Goal: Task Accomplishment & Management: Use online tool/utility

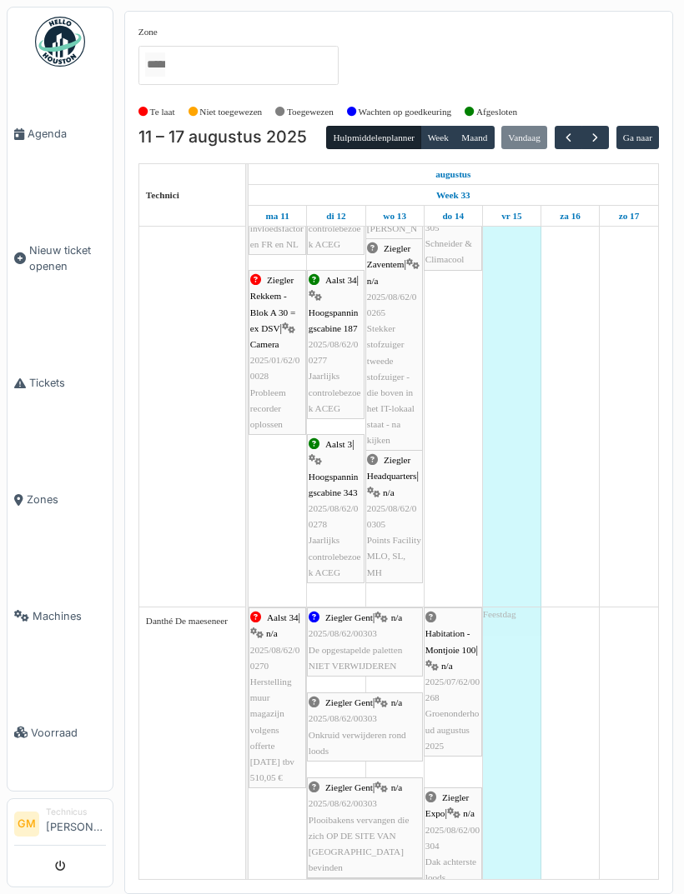
scroll to position [175, 0]
click at [609, 130] on button "button" at bounding box center [595, 138] width 28 height 24
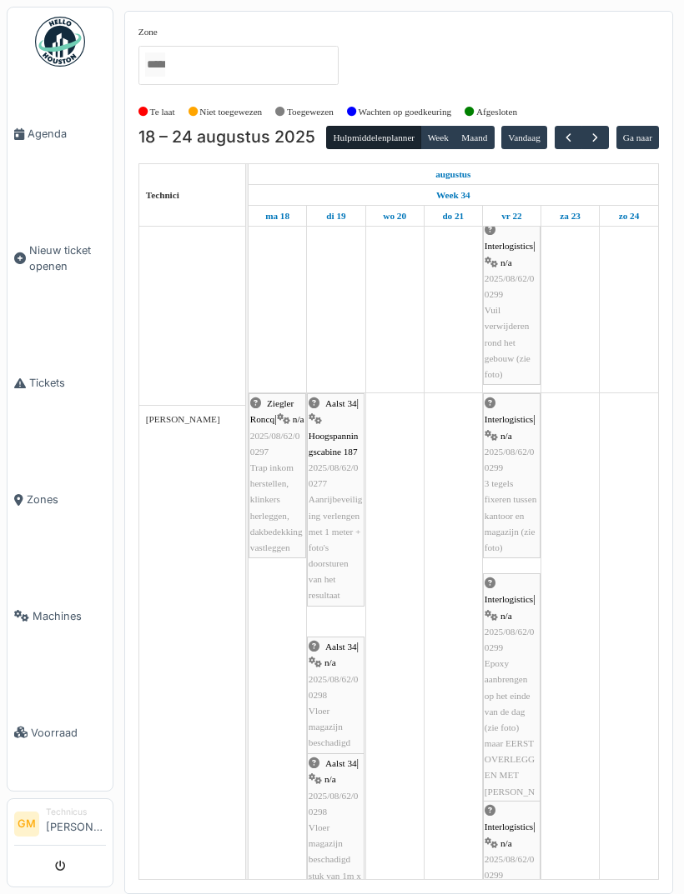
scroll to position [1143, 0]
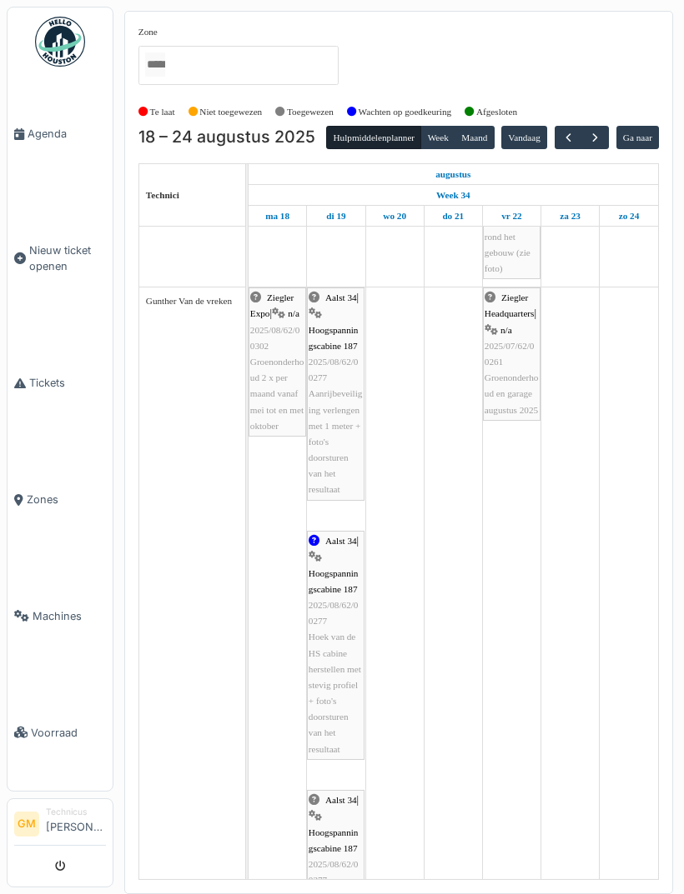
click at [532, 130] on button "Vandaag" at bounding box center [524, 137] width 46 height 23
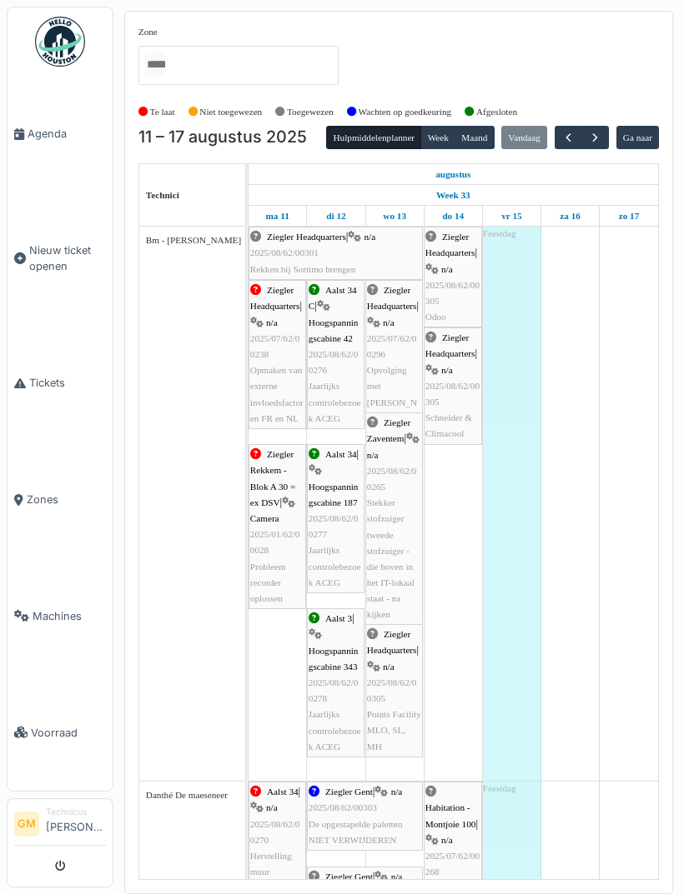
click at [609, 123] on div "Te laat Niet toegewezen Toegewezen Wachten op goedkeuring Afgesloten" at bounding box center [398, 112] width 520 height 28
click at [602, 131] on span "button" at bounding box center [595, 138] width 14 height 14
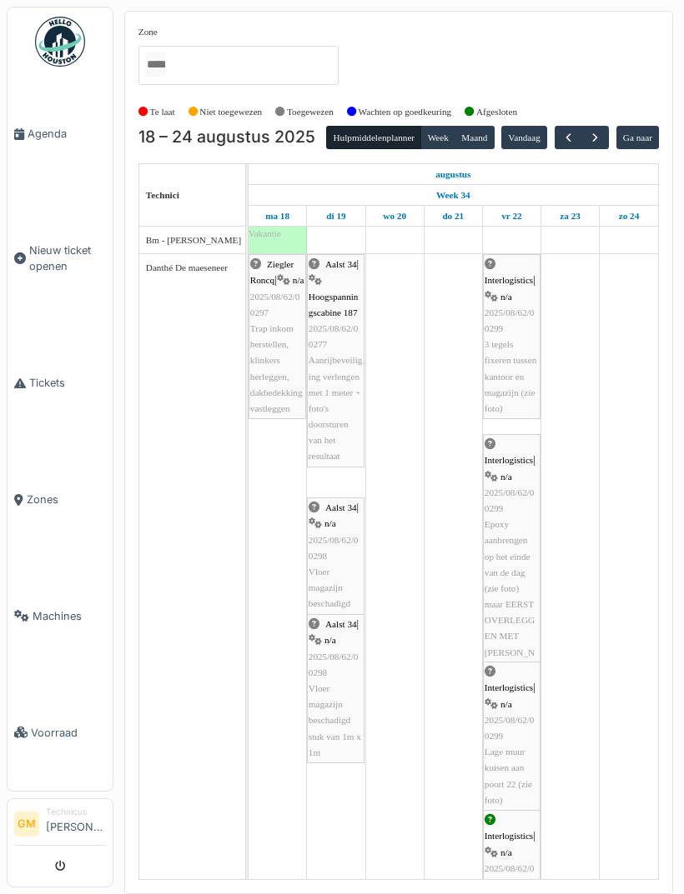
click at [609, 131] on button "button" at bounding box center [595, 138] width 28 height 24
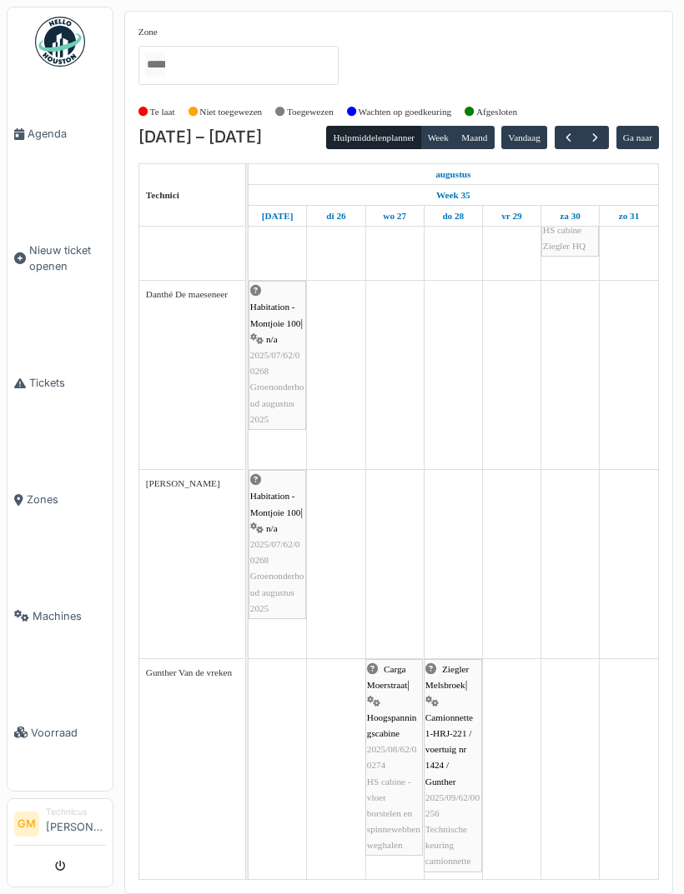
scroll to position [188, 0]
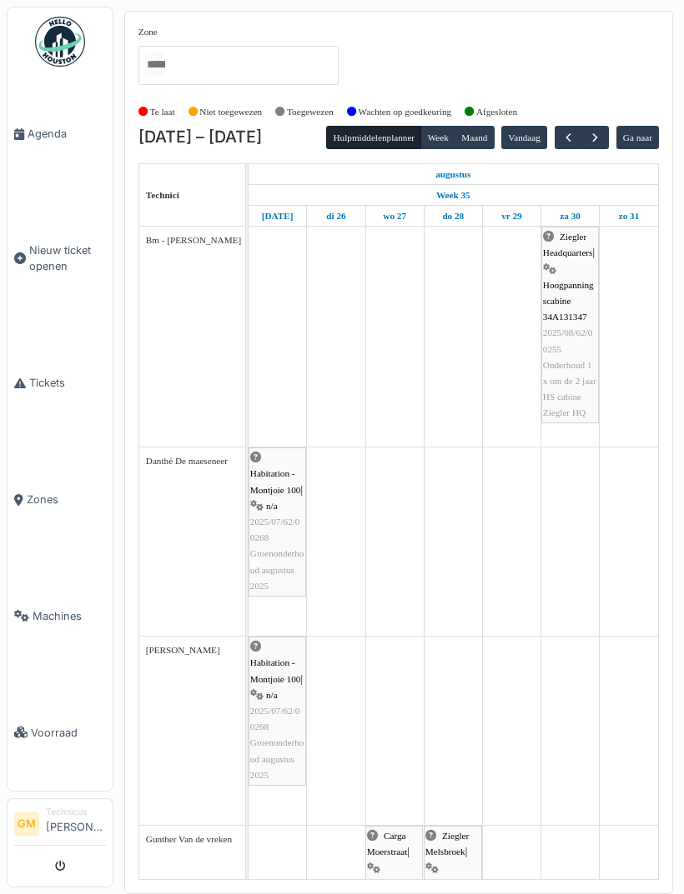
click at [601, 137] on span "button" at bounding box center [595, 138] width 14 height 14
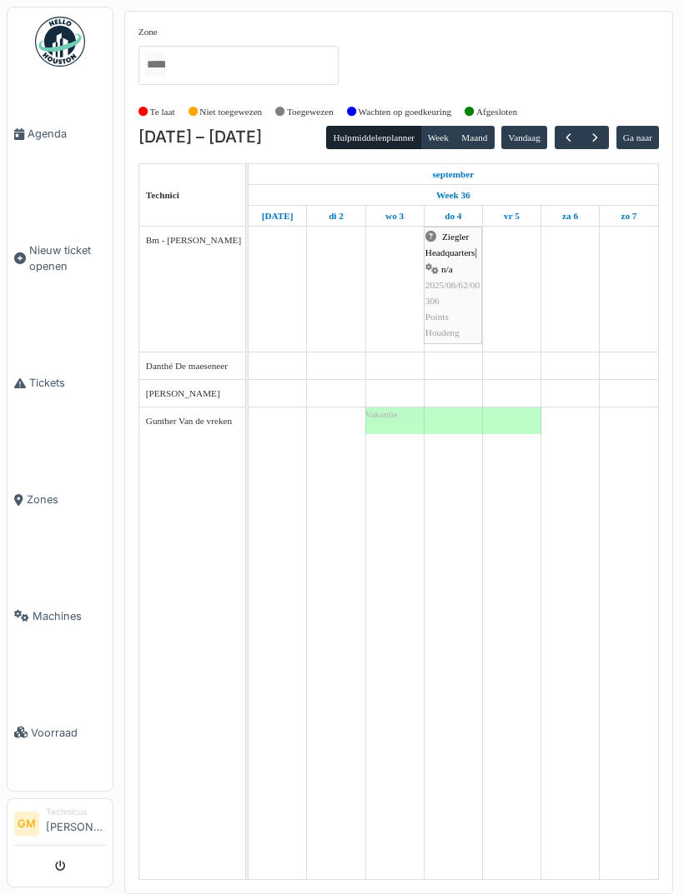
click at [604, 133] on button "button" at bounding box center [595, 138] width 28 height 24
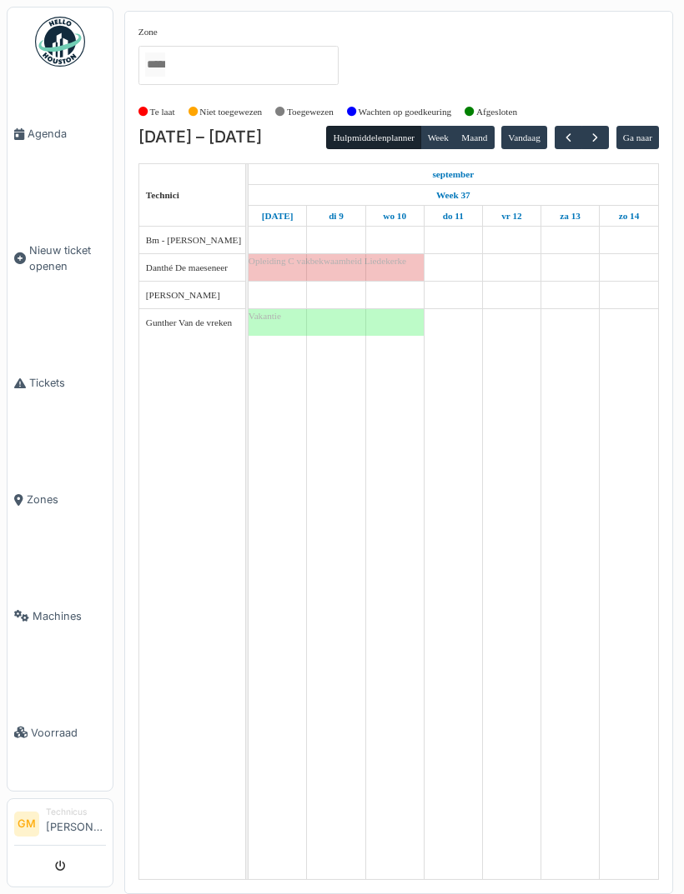
click at [609, 130] on button "button" at bounding box center [595, 138] width 28 height 24
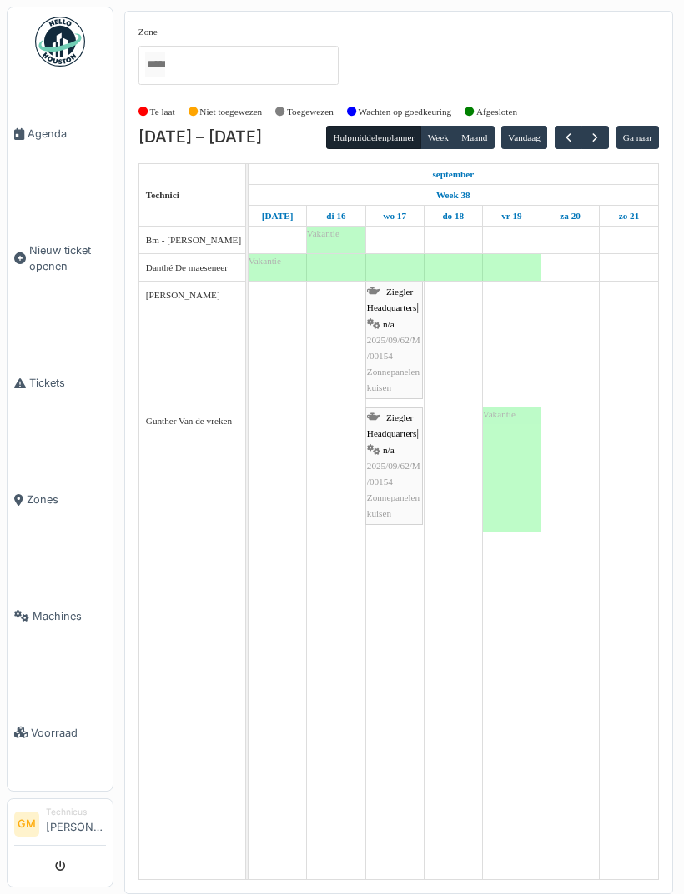
click at [602, 141] on span "button" at bounding box center [595, 138] width 14 height 14
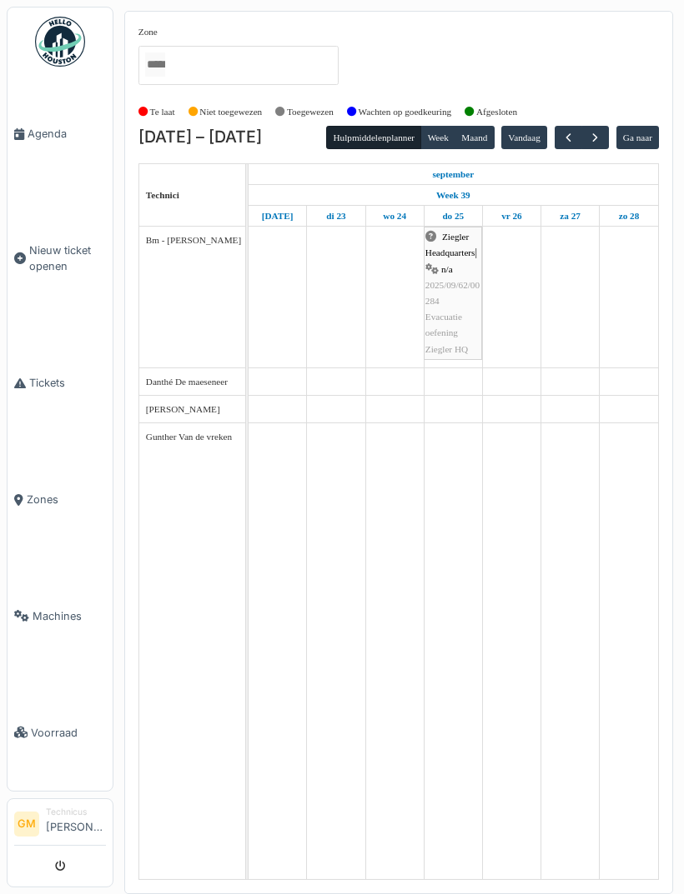
click at [602, 133] on span "button" at bounding box center [595, 138] width 14 height 14
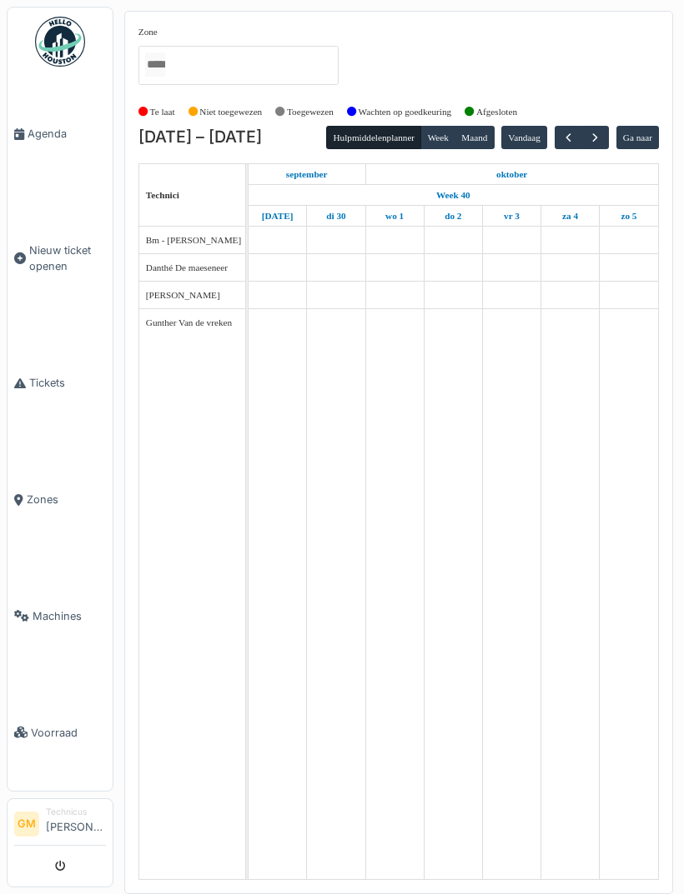
click at [609, 127] on button "button" at bounding box center [595, 138] width 28 height 24
click at [590, 128] on button "button" at bounding box center [595, 138] width 28 height 24
click at [595, 131] on span "button" at bounding box center [595, 138] width 14 height 14
click at [604, 126] on button "button" at bounding box center [595, 138] width 28 height 24
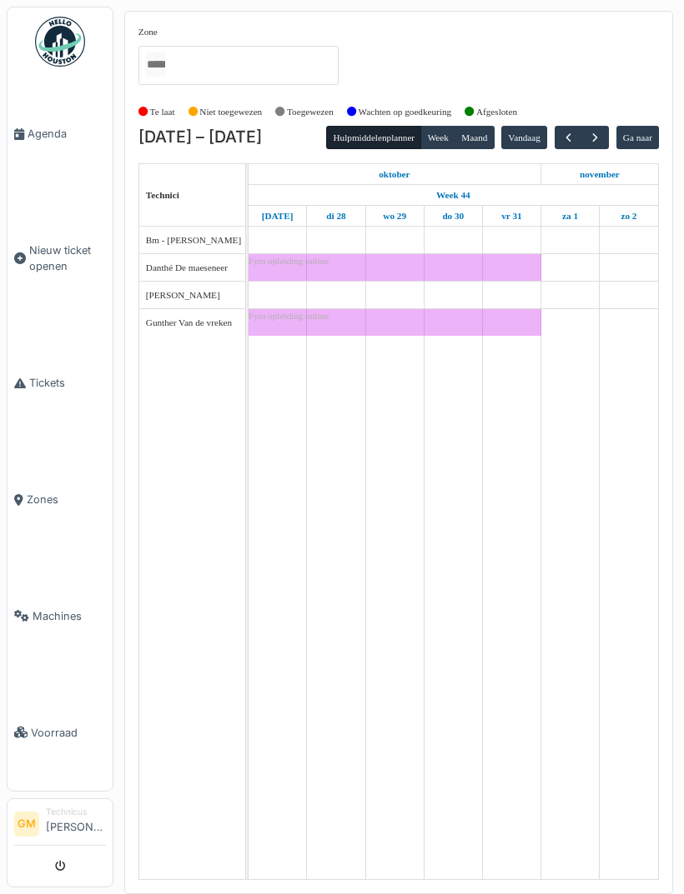
click at [602, 141] on span "button" at bounding box center [595, 138] width 14 height 14
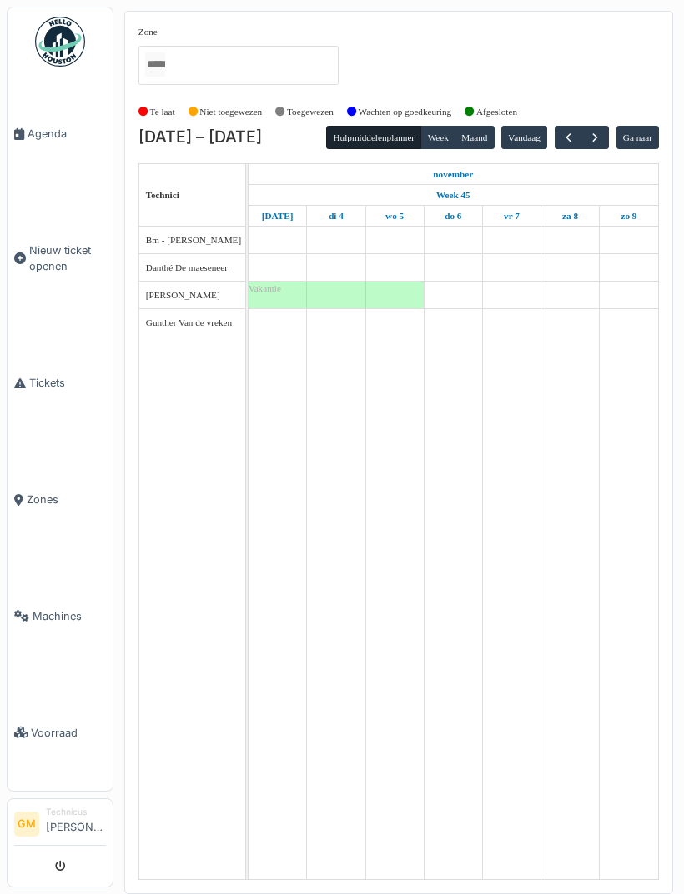
click at [599, 133] on span "button" at bounding box center [595, 138] width 14 height 14
click at [575, 131] on span "button" at bounding box center [568, 138] width 14 height 14
click at [601, 136] on span "button" at bounding box center [595, 138] width 14 height 14
click at [602, 134] on span "button" at bounding box center [595, 138] width 14 height 14
click at [602, 135] on span "button" at bounding box center [595, 138] width 14 height 14
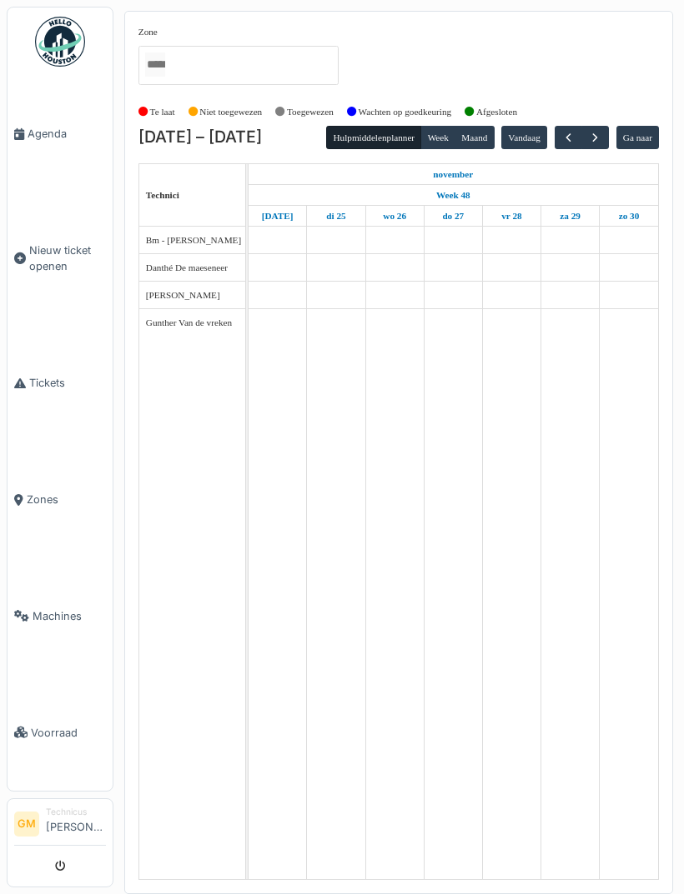
click at [602, 132] on span "button" at bounding box center [595, 138] width 14 height 14
click at [609, 123] on div "Te laat Niet toegewezen Toegewezen Wachten op goedkeuring Afgesloten" at bounding box center [398, 112] width 520 height 28
click at [588, 138] on span "button" at bounding box center [595, 138] width 14 height 14
click at [589, 135] on button "button" at bounding box center [595, 138] width 28 height 24
click at [602, 138] on span "button" at bounding box center [595, 138] width 14 height 14
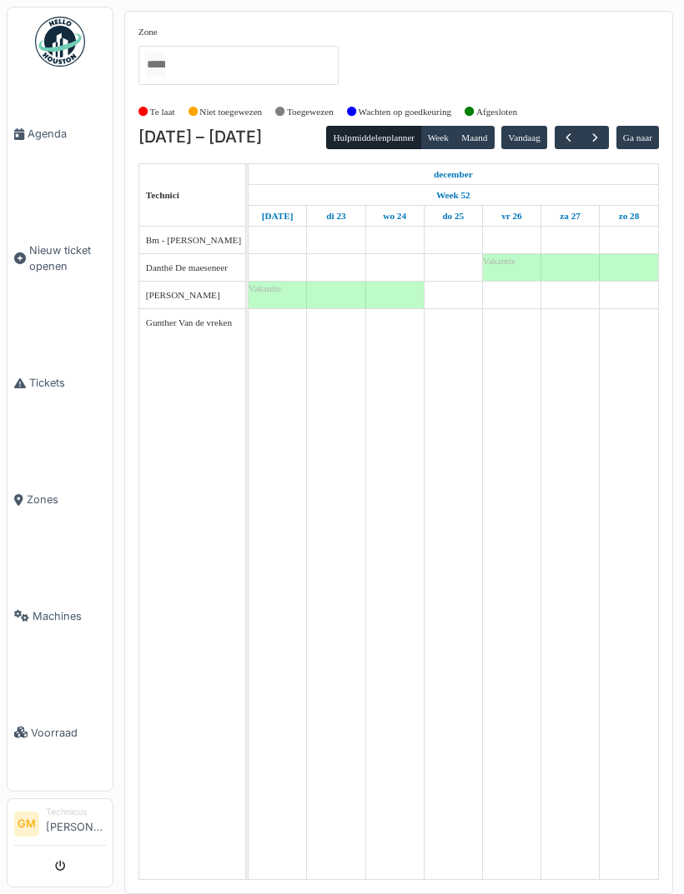
click at [602, 137] on span "button" at bounding box center [595, 138] width 14 height 14
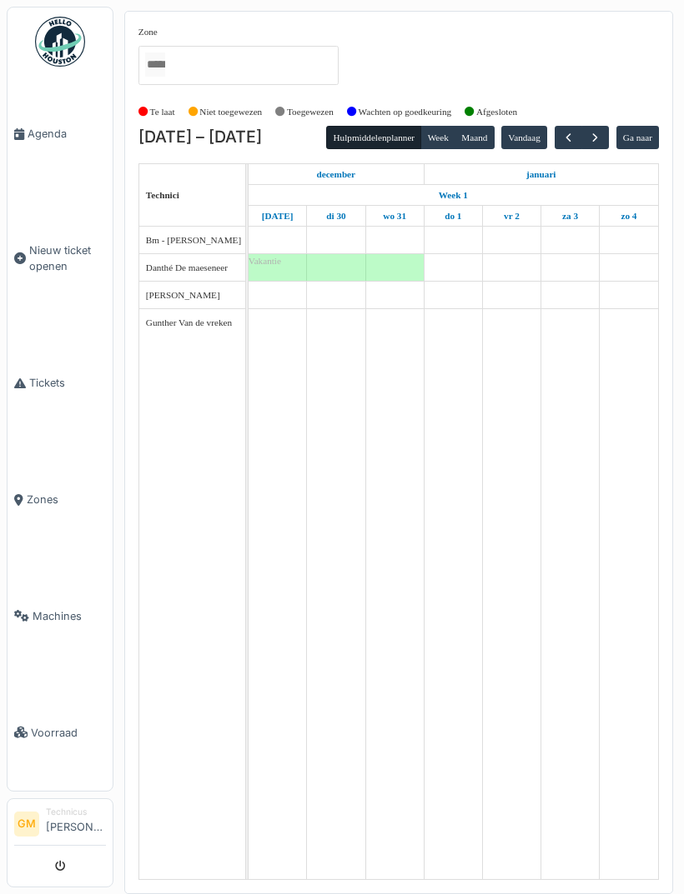
click at [561, 145] on span "button" at bounding box center [568, 138] width 14 height 14
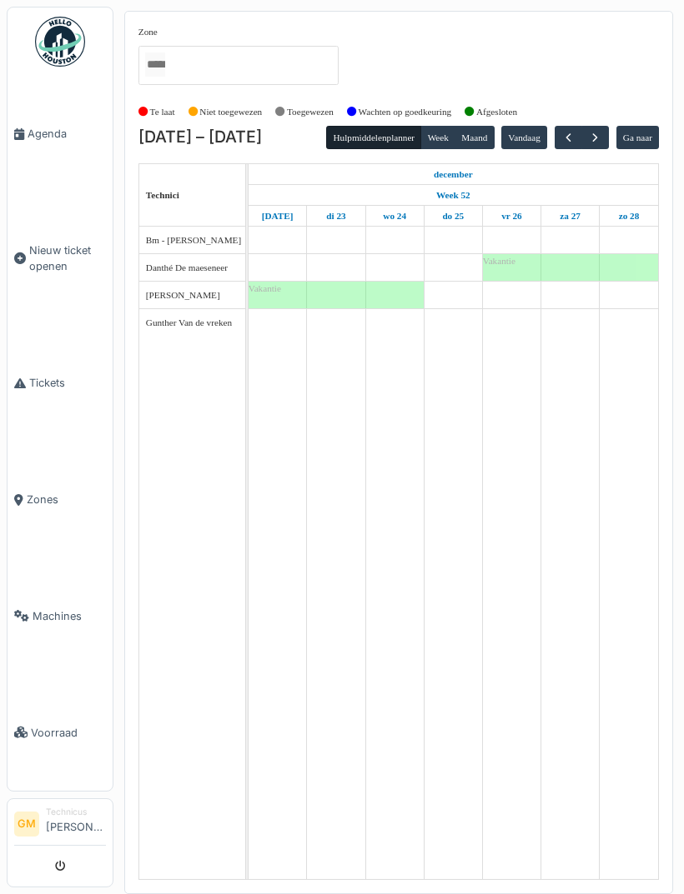
click at [572, 132] on button "button" at bounding box center [568, 138] width 28 height 24
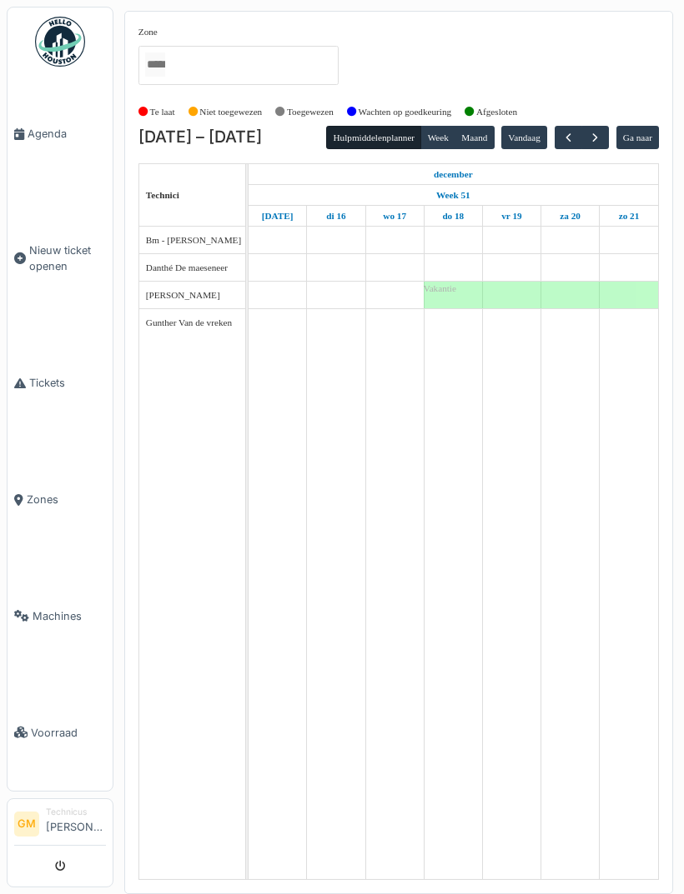
click at [574, 138] on span "button" at bounding box center [568, 138] width 14 height 14
click at [569, 139] on span "button" at bounding box center [568, 138] width 14 height 14
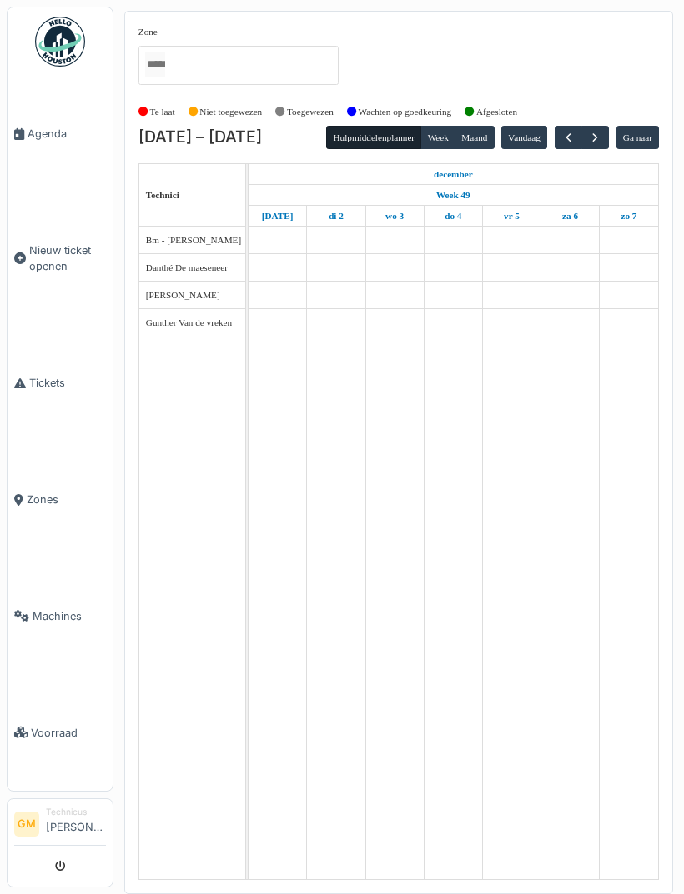
click at [561, 133] on span "button" at bounding box center [568, 138] width 14 height 14
click at [574, 137] on span "button" at bounding box center [568, 138] width 14 height 14
click at [574, 136] on span "button" at bounding box center [568, 138] width 14 height 14
click at [565, 142] on button "button" at bounding box center [568, 138] width 28 height 24
click at [602, 135] on button "button" at bounding box center [595, 138] width 28 height 24
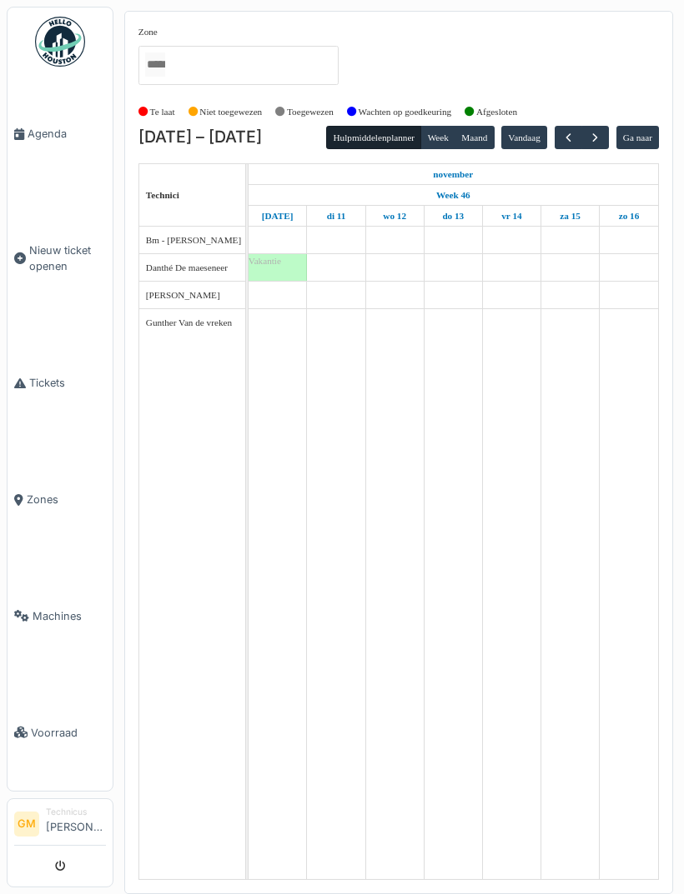
click at [539, 135] on button "Vandaag" at bounding box center [524, 137] width 46 height 23
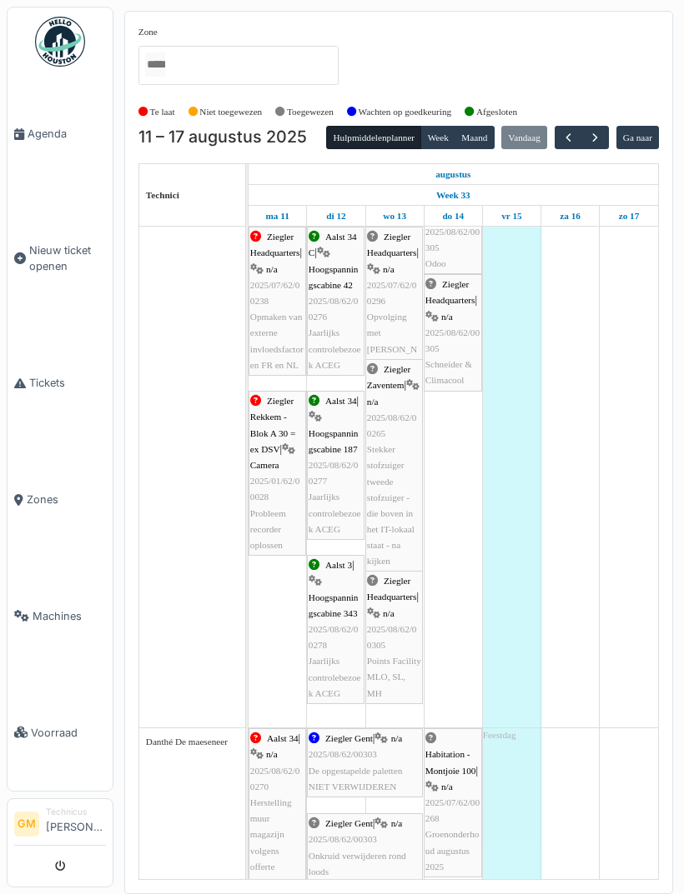
scroll to position [53, 0]
click at [602, 133] on span "button" at bounding box center [595, 138] width 14 height 14
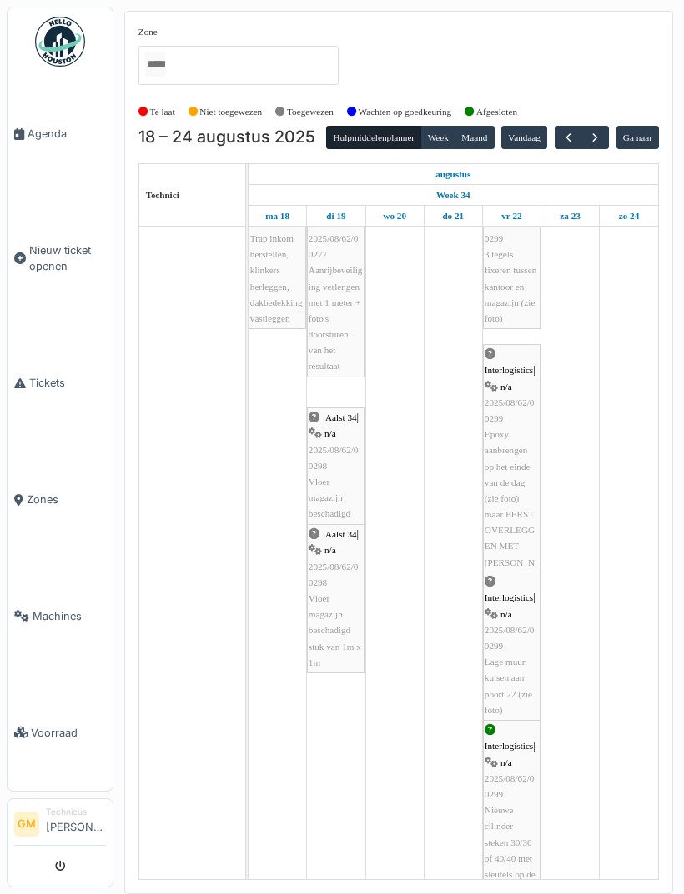
scroll to position [30, 0]
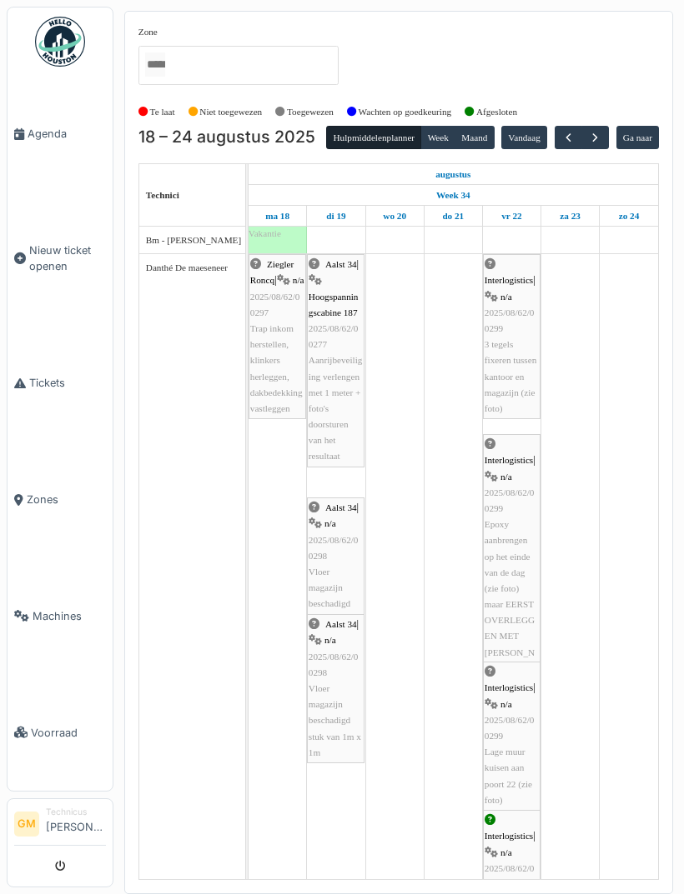
click at [524, 128] on button "Vandaag" at bounding box center [524, 137] width 46 height 23
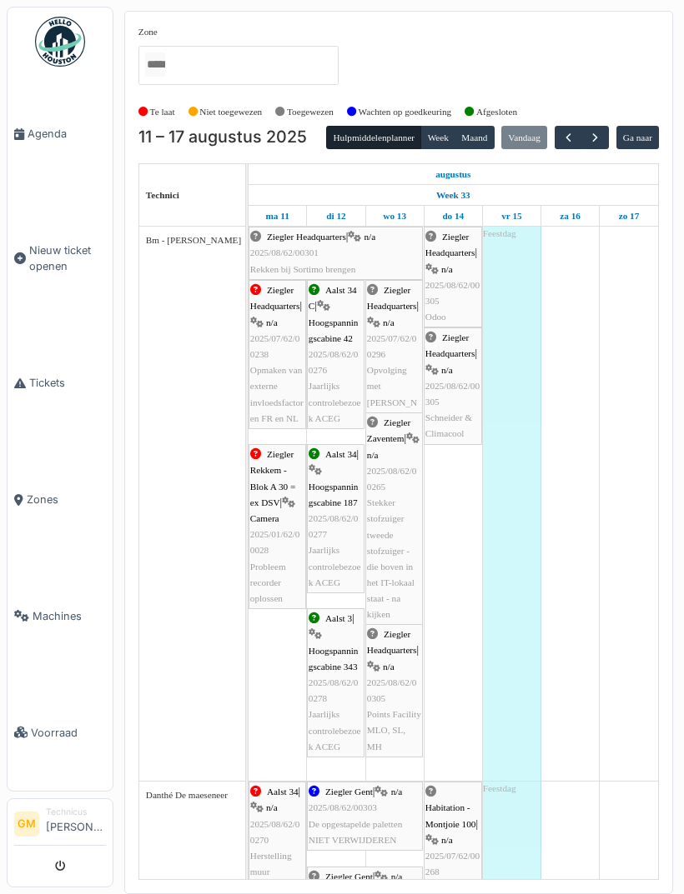
click at [599, 132] on span "button" at bounding box center [595, 138] width 14 height 14
